Goal: Task Accomplishment & Management: Manage account settings

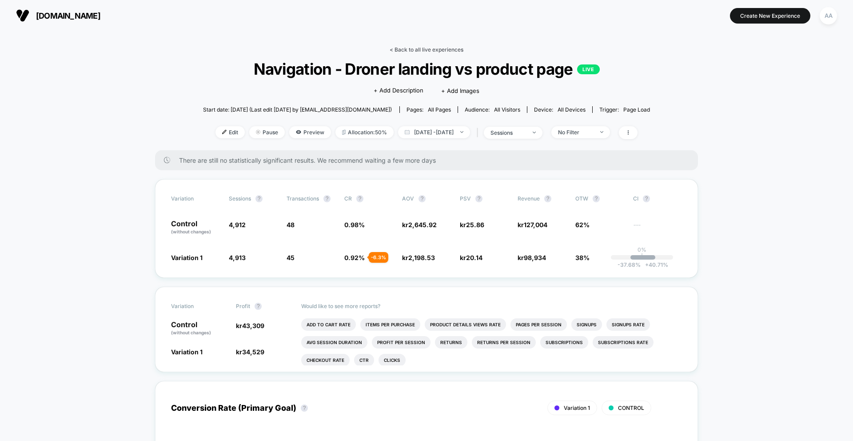
drag, startPoint x: 406, startPoint y: 53, endPoint x: 410, endPoint y: 50, distance: 5.4
click at [406, 53] on div "< Back to all live experiences Navigation - Droner landing vs product page LIVE…" at bounding box center [426, 98] width 447 height 104
click at [411, 50] on link "< Back to all live experiences" at bounding box center [427, 49] width 74 height 7
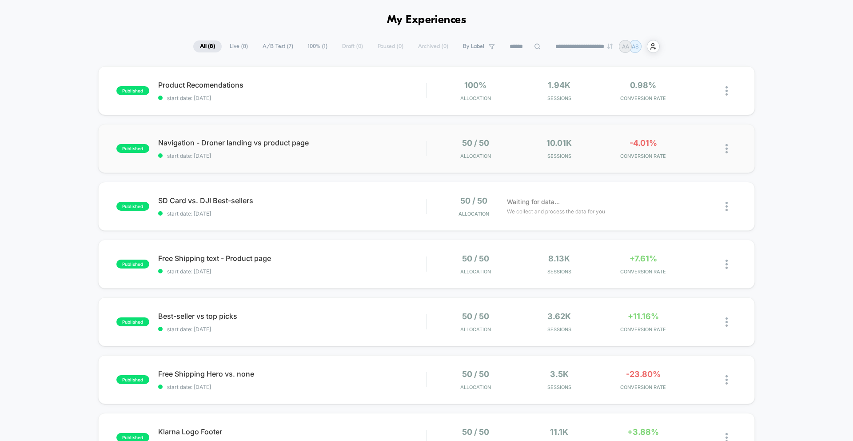
scroll to position [31, 0]
click at [209, 254] on span "Free Shipping text - Product page" at bounding box center [292, 257] width 268 height 9
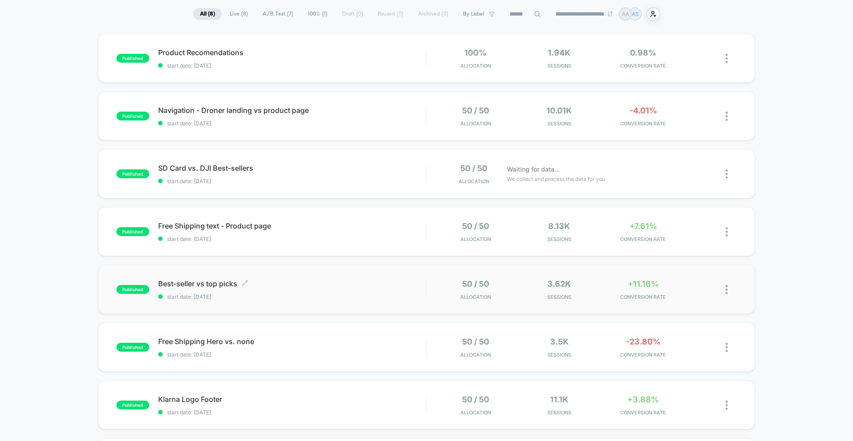
scroll to position [65, 0]
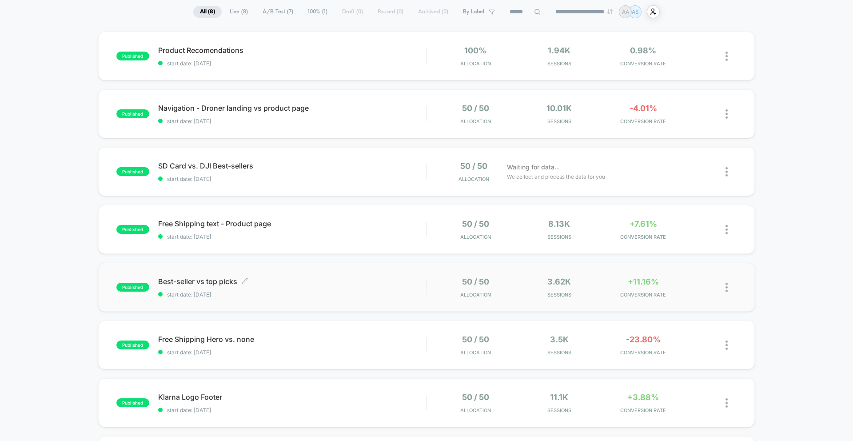
click at [208, 281] on span "Best-seller vs top picks Click to edit experience details" at bounding box center [292, 281] width 268 height 9
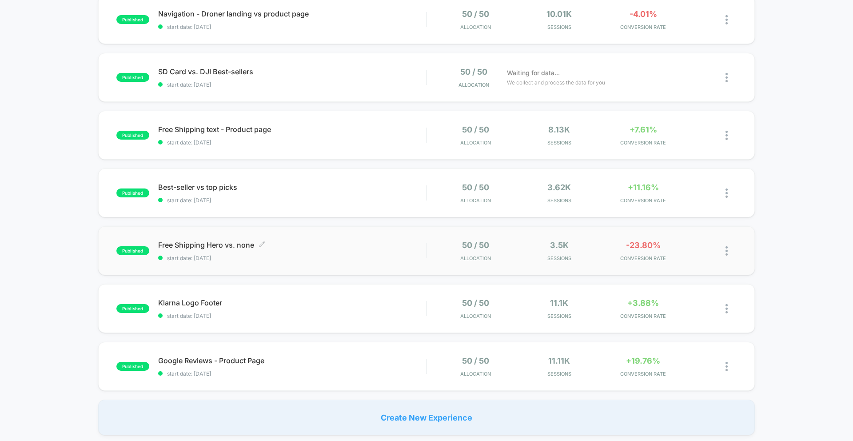
scroll to position [160, 0]
click at [220, 237] on div "published Free Shipping Hero vs. none start date: 24.9.2025 50 / 50 Allocation …" at bounding box center [426, 249] width 657 height 49
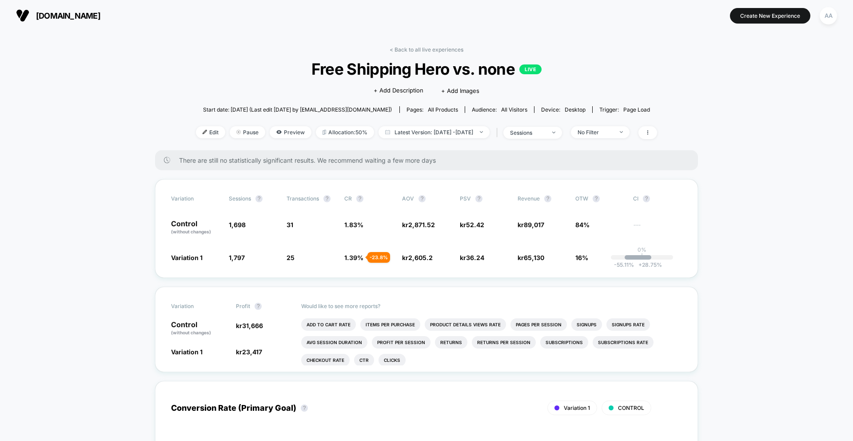
click at [426, 74] on span "Free Shipping Hero vs. none LIVE" at bounding box center [426, 69] width 415 height 19
click at [426, 73] on span "Free Shipping Hero vs. none LIVE" at bounding box center [426, 69] width 415 height 19
click at [651, 131] on icon at bounding box center [647, 132] width 5 height 5
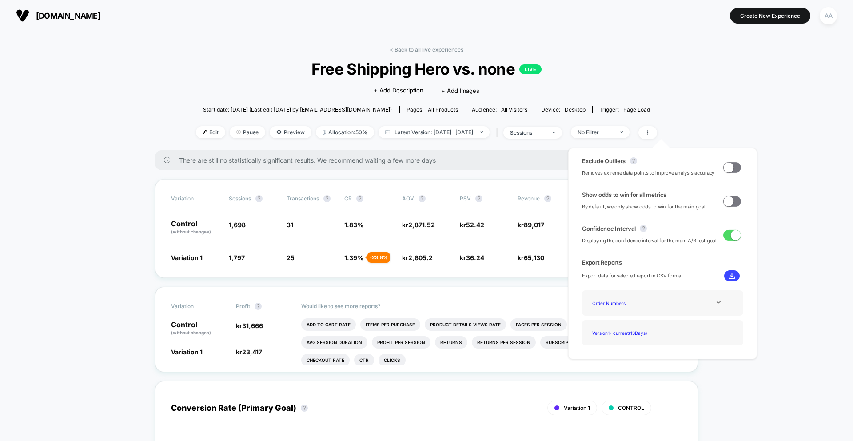
click at [402, 49] on link "< Back to all live experiences" at bounding box center [427, 49] width 74 height 7
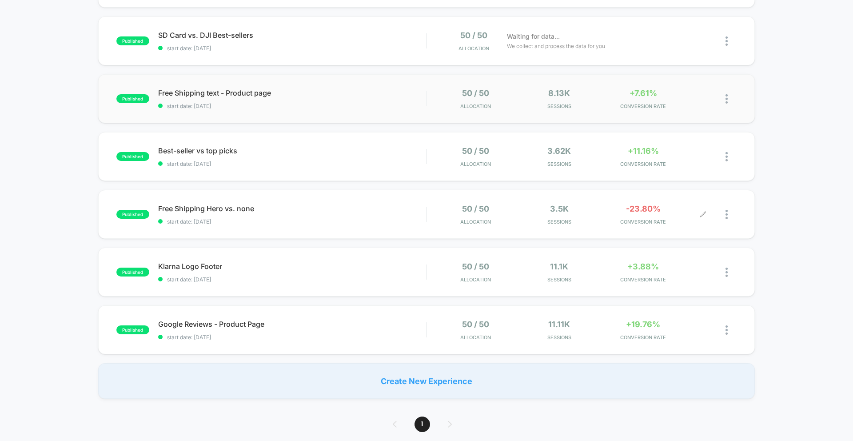
scroll to position [196, 0]
click at [723, 213] on div at bounding box center [719, 214] width 33 height 21
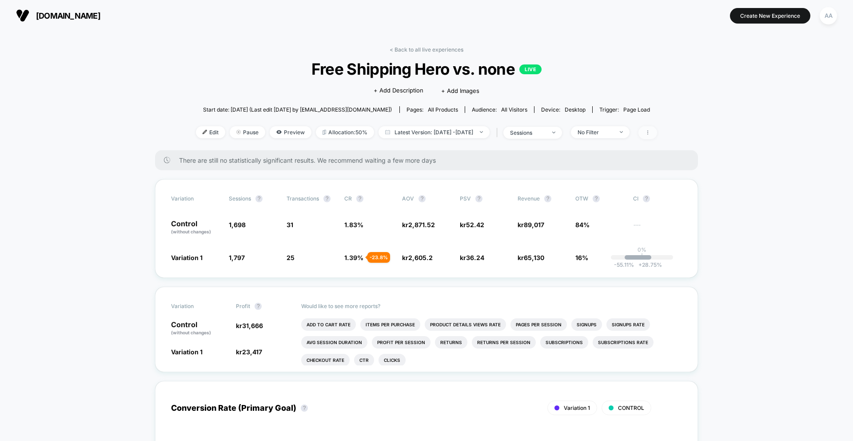
click at [657, 132] on span at bounding box center [648, 132] width 19 height 13
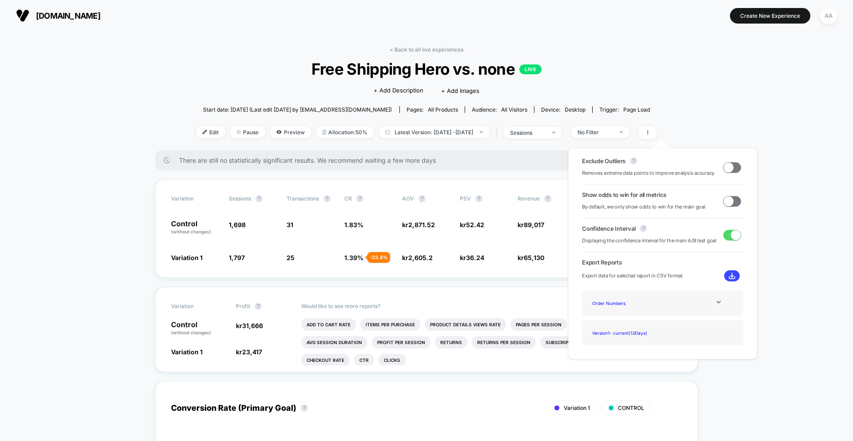
click at [603, 96] on div "< Back to all live experiences Free Shipping Hero vs. none LIVE Click to edit e…" at bounding box center [426, 98] width 461 height 104
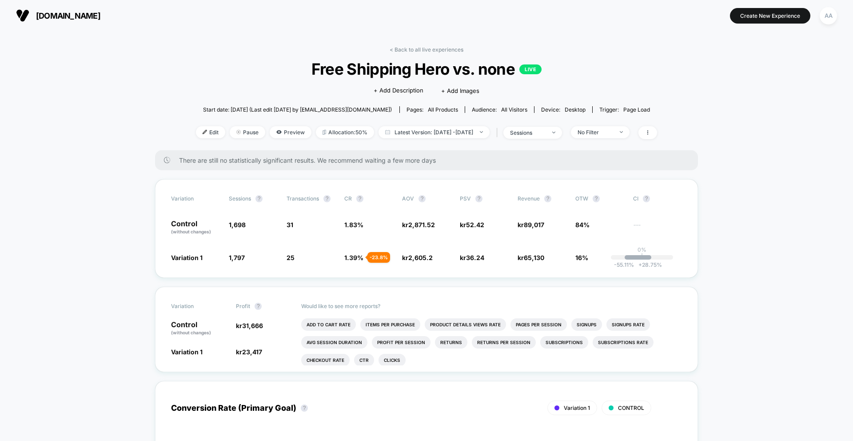
click at [531, 67] on p "LIVE" at bounding box center [530, 69] width 22 height 10
drag, startPoint x: 524, startPoint y: 67, endPoint x: 503, endPoint y: 72, distance: 22.3
click at [524, 67] on p "LIVE" at bounding box center [530, 69] width 22 height 10
click at [657, 132] on span at bounding box center [648, 132] width 19 height 13
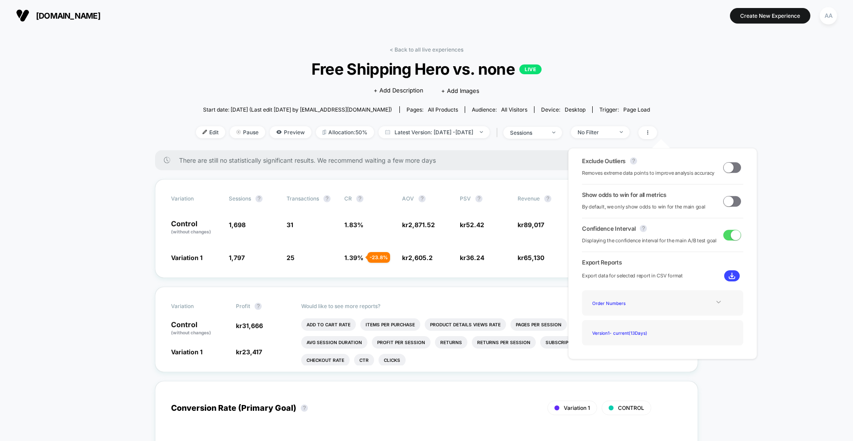
click at [701, 304] on div at bounding box center [719, 302] width 36 height 7
click at [445, 111] on span "all products" at bounding box center [443, 109] width 30 height 7
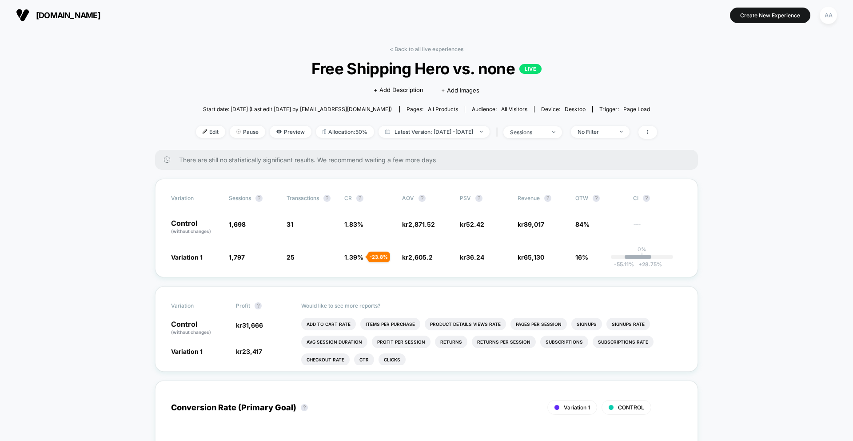
drag, startPoint x: 445, startPoint y: 109, endPoint x: 439, endPoint y: 107, distance: 6.8
click at [442, 108] on span "all products" at bounding box center [443, 109] width 30 height 7
click at [342, 108] on span "Start date: 24.9.2025 (Last edit 24.9.2025 by marketing@djistorenordic.com)" at bounding box center [297, 109] width 189 height 7
click at [252, 127] on div "Edit Pause Preview Allocation: 50% Latest Version: Sep 24, 2025 - Oct 6, 2025 |…" at bounding box center [426, 132] width 461 height 13
click at [242, 129] on span "Pause" at bounding box center [248, 132] width 36 height 12
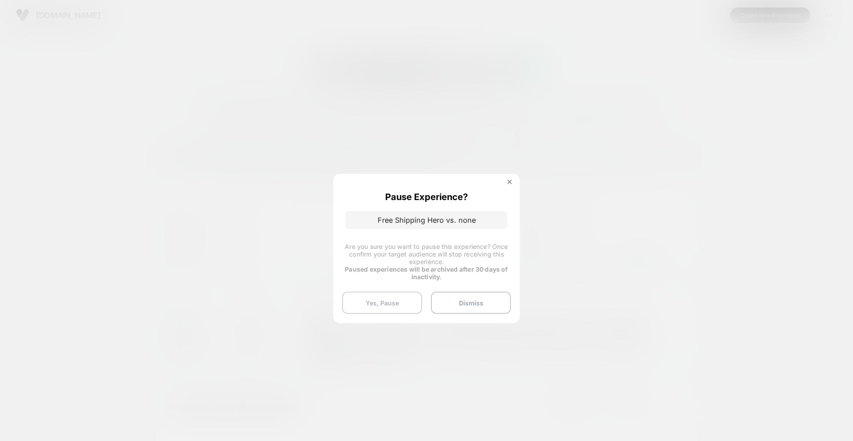
click at [392, 300] on button "Yes, Pause" at bounding box center [382, 303] width 80 height 22
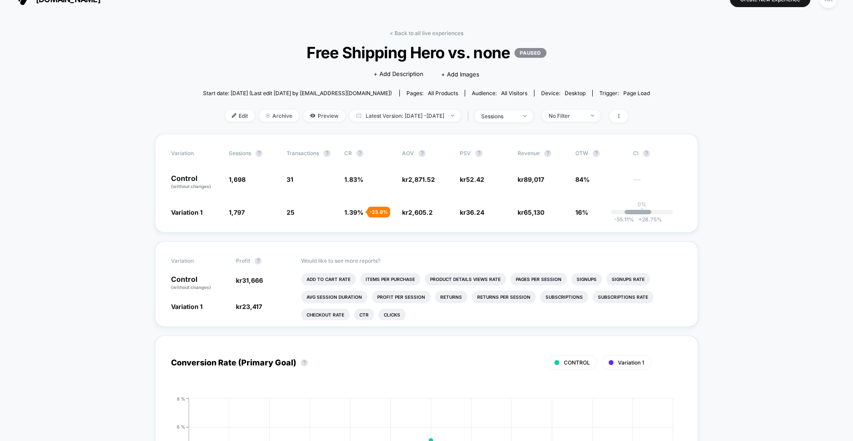
scroll to position [22, 0]
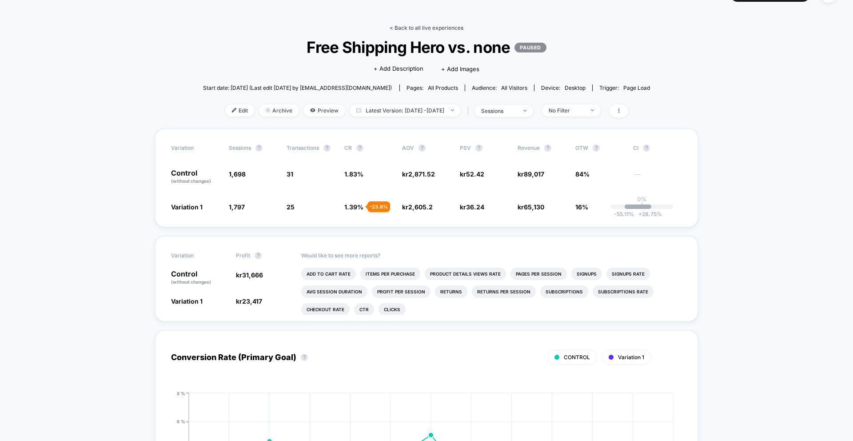
click at [441, 26] on link "< Back to all live experiences" at bounding box center [427, 27] width 74 height 7
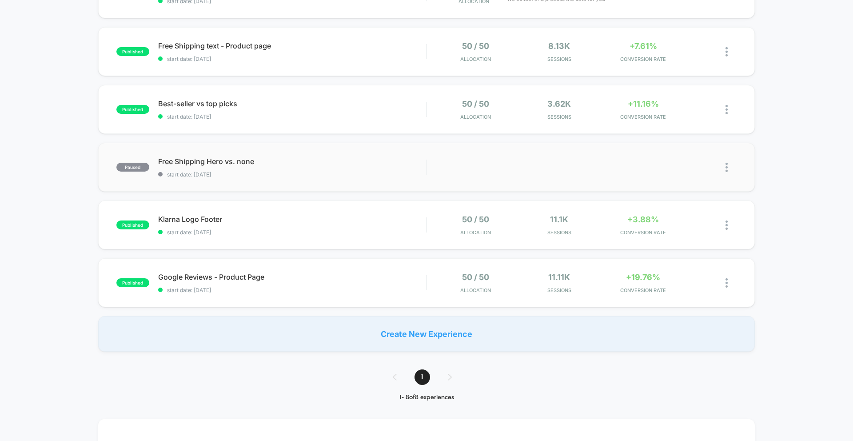
scroll to position [242, 0]
click at [200, 220] on span "Klarna Logo Footer Click to edit experience details" at bounding box center [292, 220] width 268 height 9
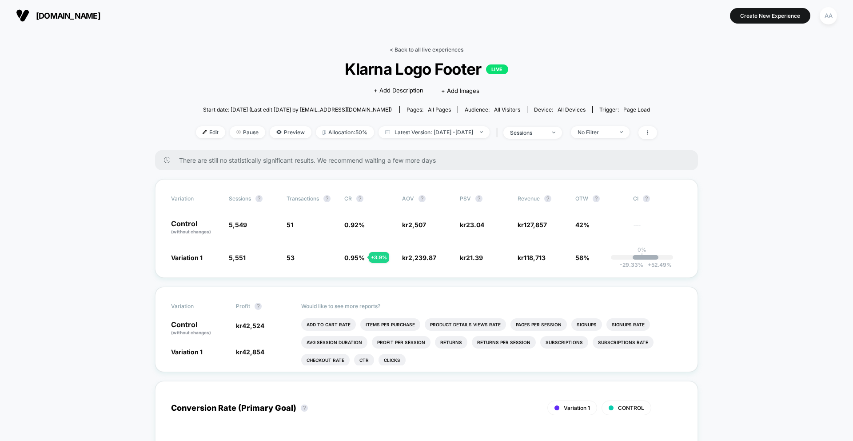
click at [403, 48] on link "< Back to all live experiences" at bounding box center [427, 49] width 74 height 7
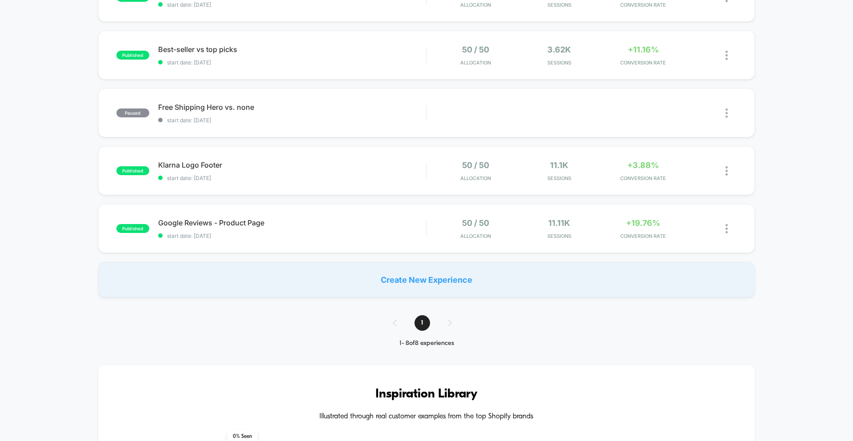
scroll to position [302, 0]
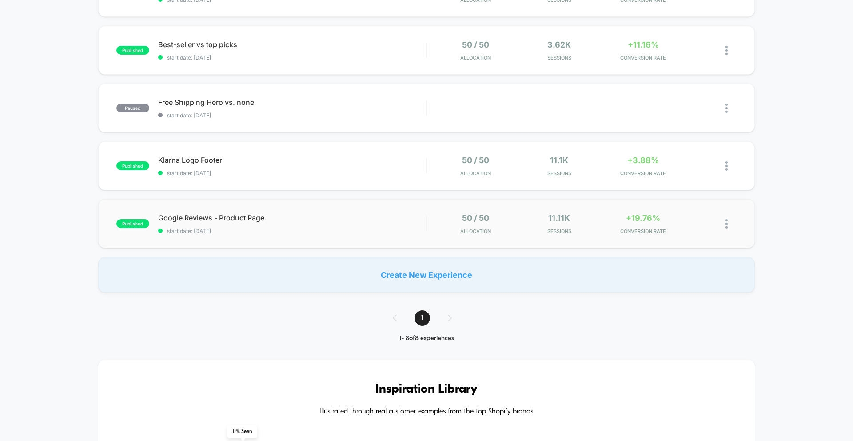
click at [237, 212] on div "published Google Reviews - Product Page start date: 24.9.2025 50 / 50 Allocatio…" at bounding box center [426, 223] width 657 height 49
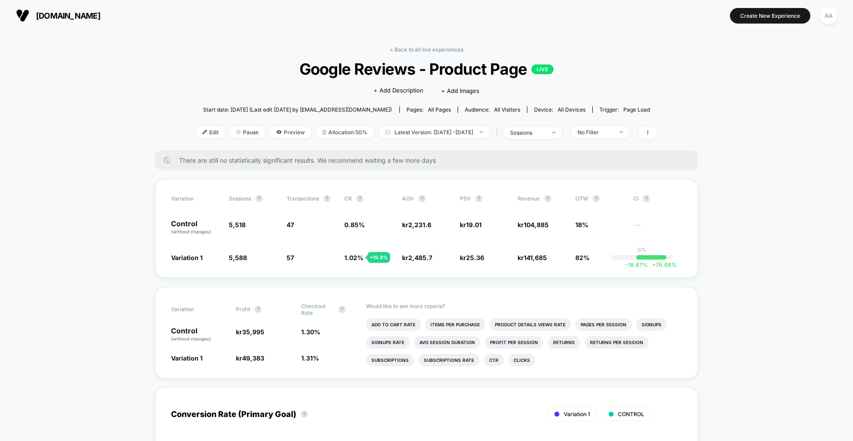
click at [434, 59] on div "< Back to all live experiences Google Reviews - Product Page LIVE Click to edit…" at bounding box center [426, 98] width 461 height 104
click at [436, 48] on link "< Back to all live experiences" at bounding box center [427, 49] width 74 height 7
